Goal: Navigation & Orientation: Understand site structure

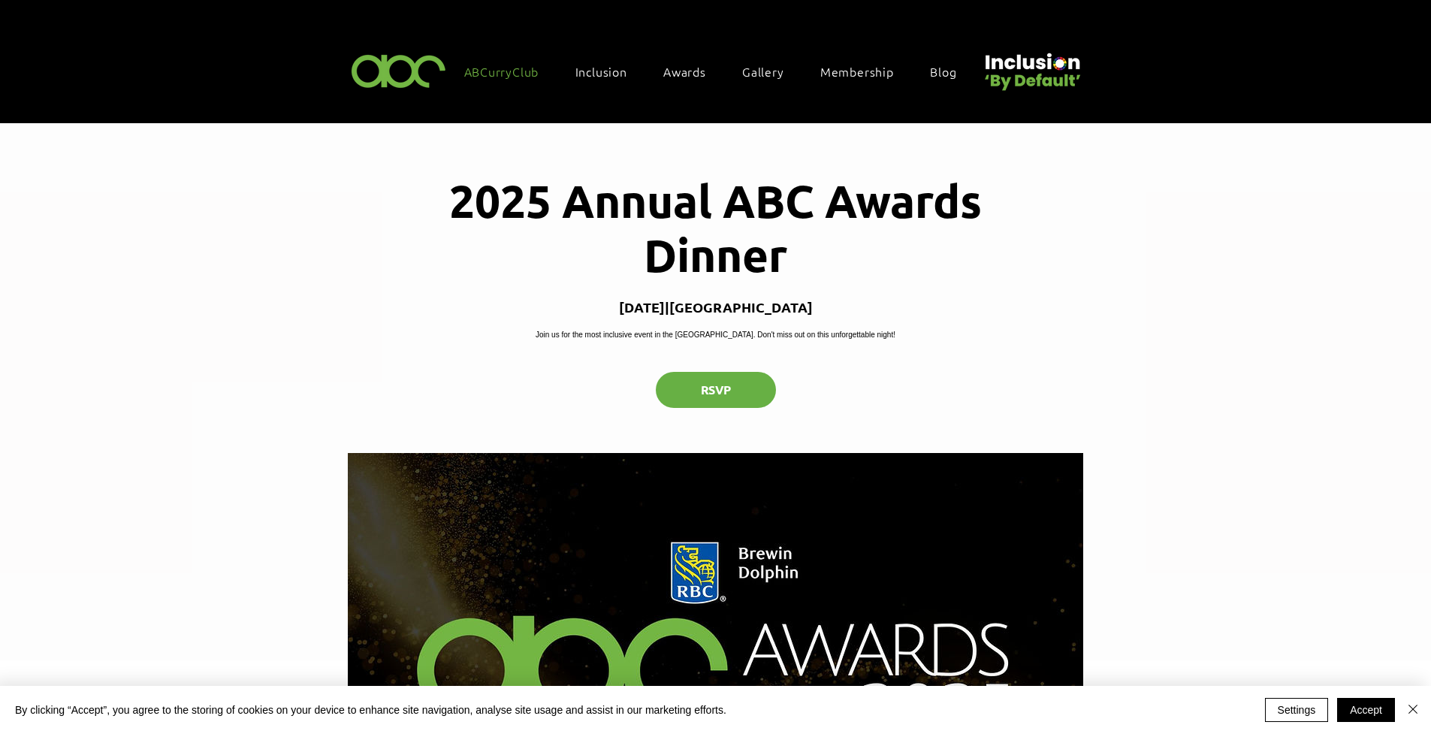
click at [512, 68] on span "ABCurryClub" at bounding box center [501, 71] width 75 height 17
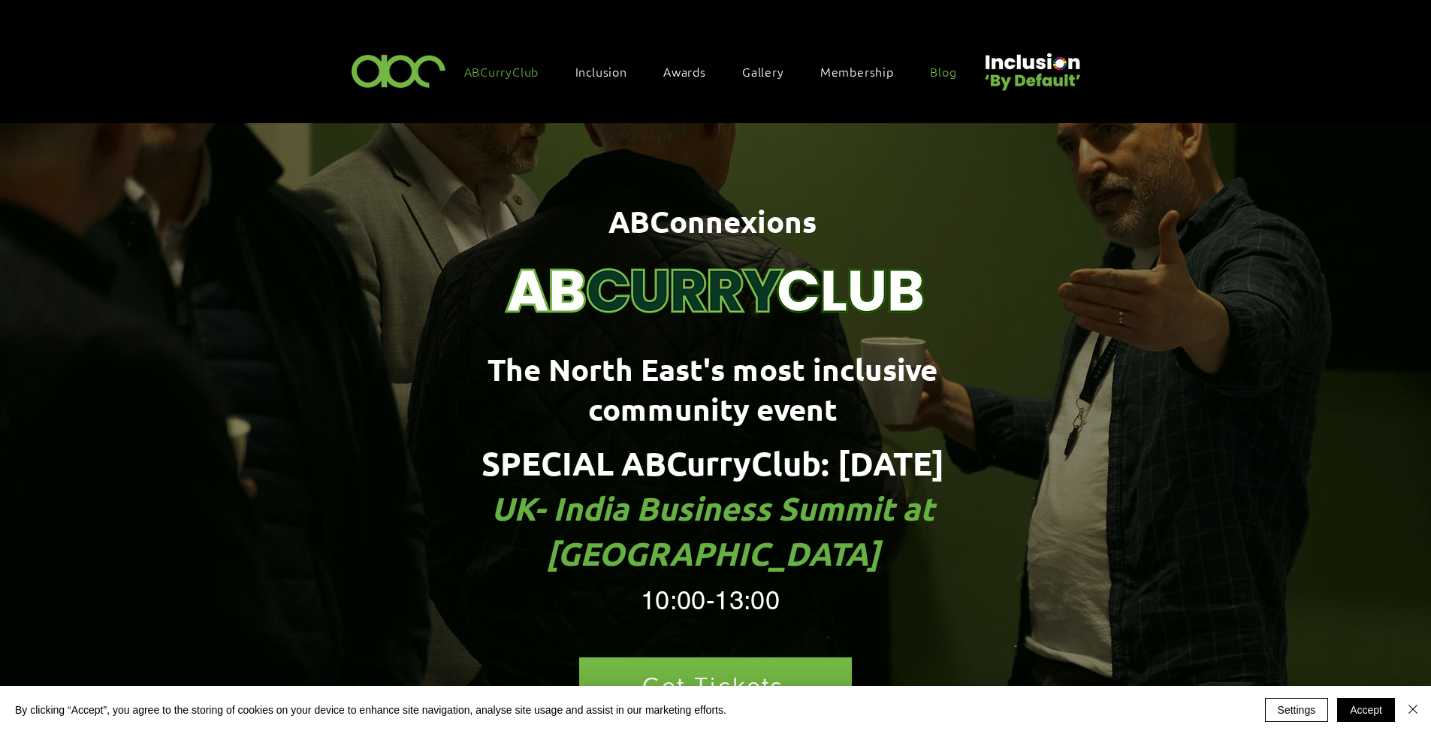
click at [950, 69] on span "Blog" at bounding box center [943, 71] width 26 height 17
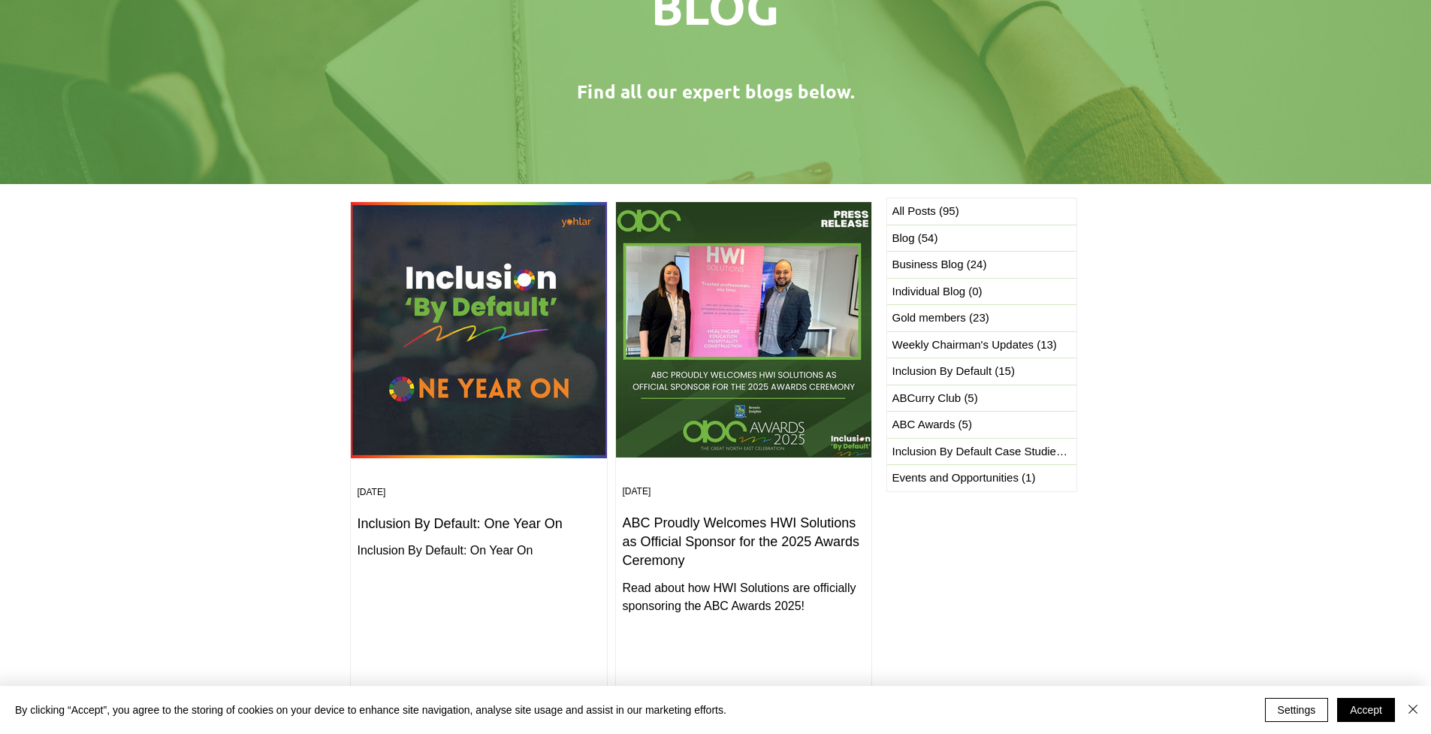
scroll to position [232, 0]
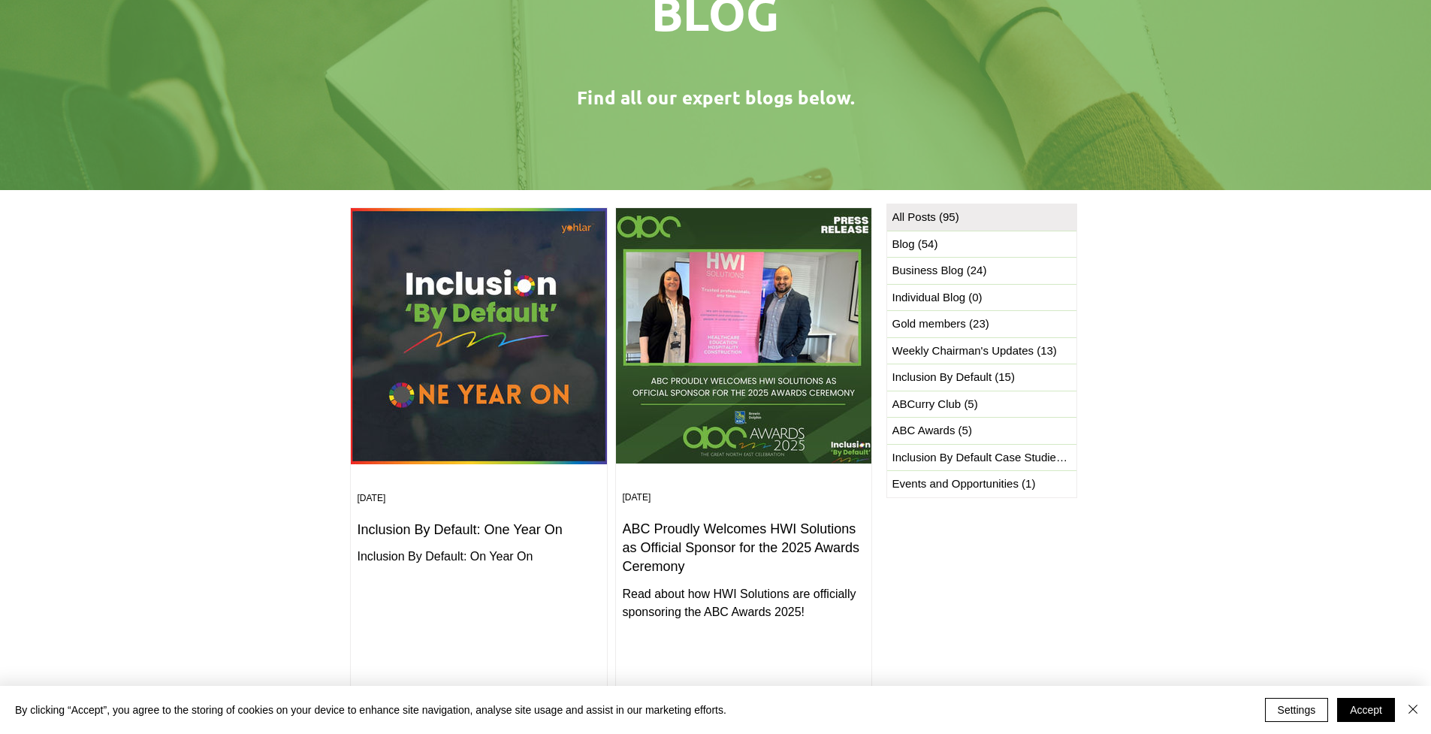
click at [911, 211] on span "All Posts (95) 95 posts" at bounding box center [926, 217] width 67 height 17
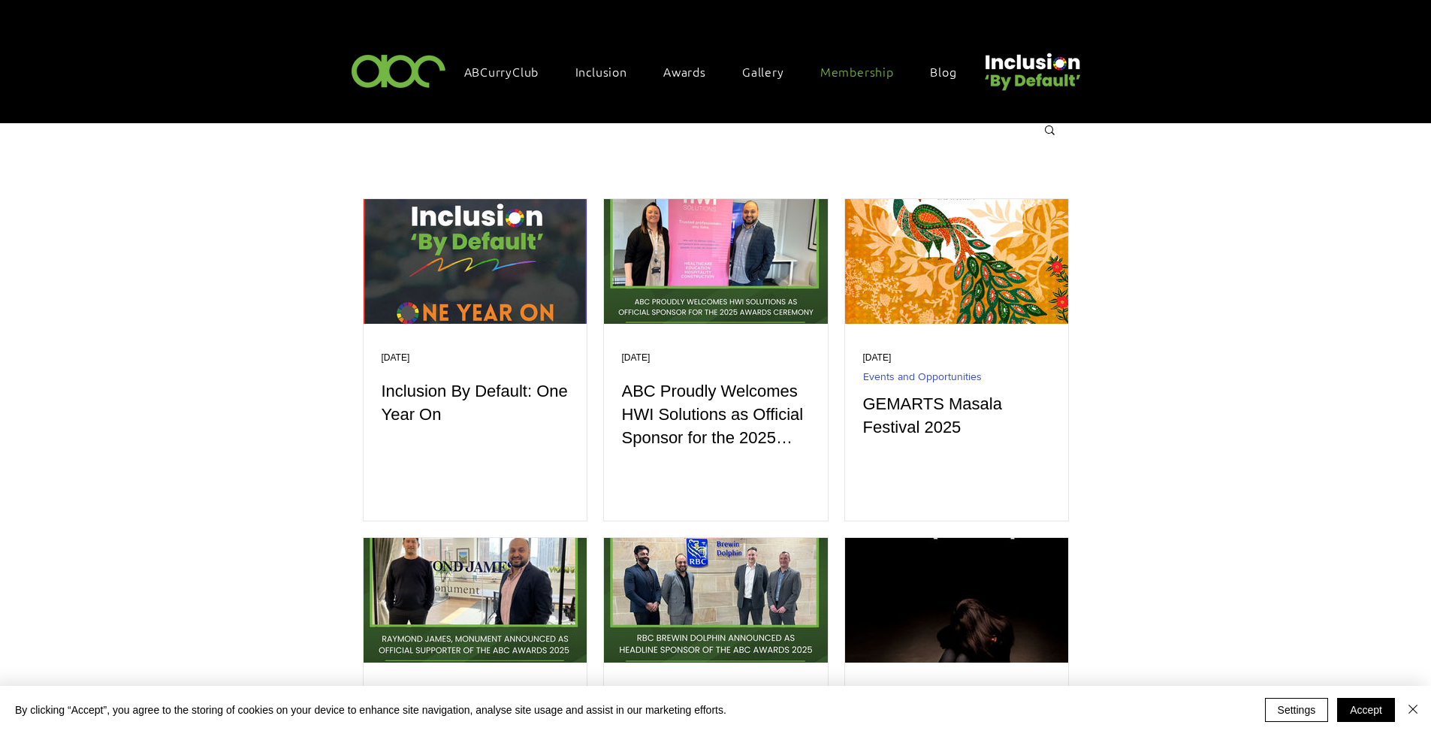
click at [836, 67] on span "Membership" at bounding box center [857, 71] width 74 height 17
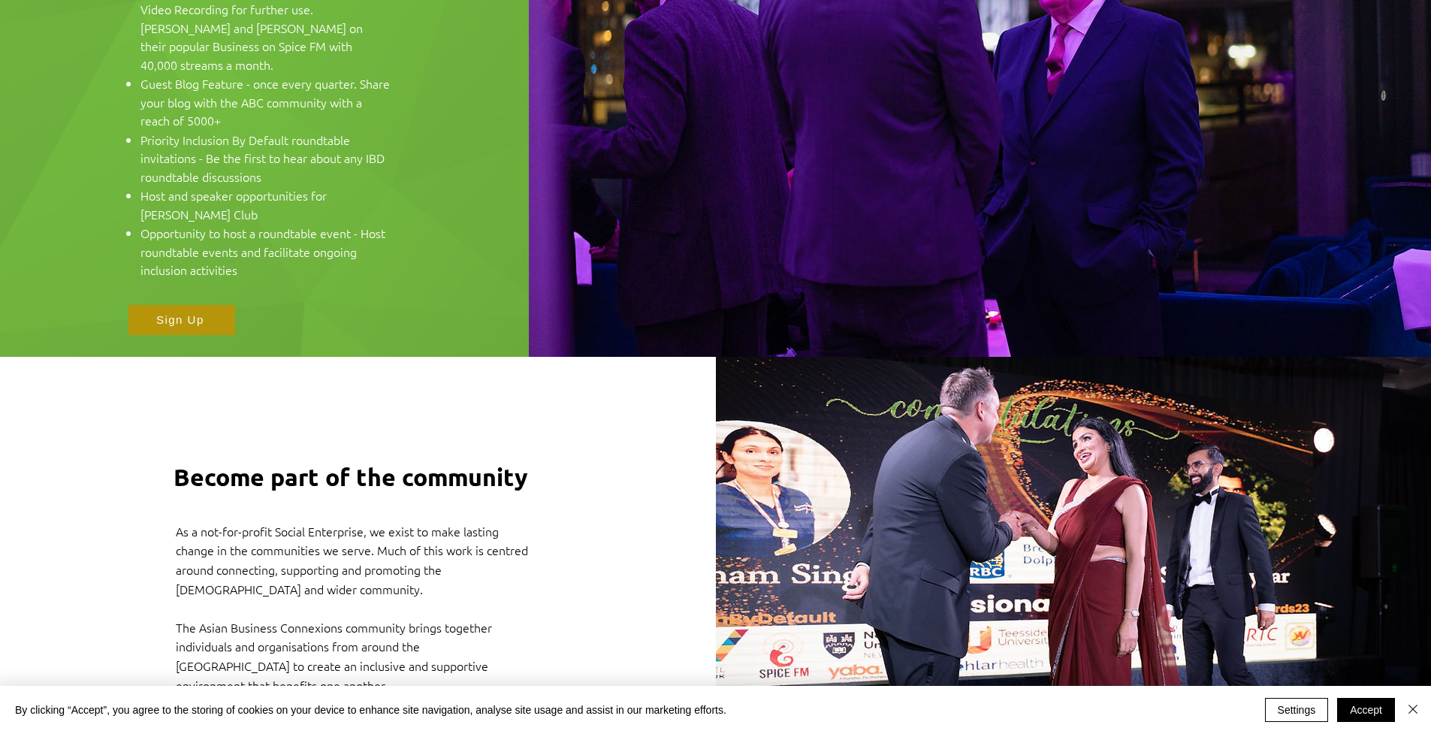
scroll to position [2248, 0]
drag, startPoint x: 341, startPoint y: 470, endPoint x: 198, endPoint y: 465, distance: 143.6
click at [198, 618] on span "The Asian Business Connexions community brings together individuals and organis…" at bounding box center [334, 655] width 316 height 74
copy span "Asian Business Connexions"
